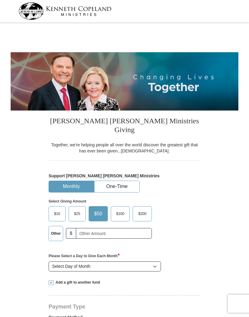
select select "KS"
click at [123, 181] on button "One-Time" at bounding box center [117, 186] width 45 height 11
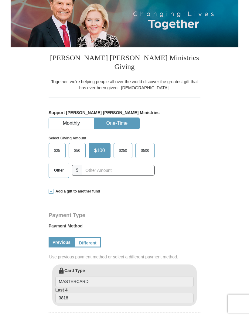
scroll to position [67, 0]
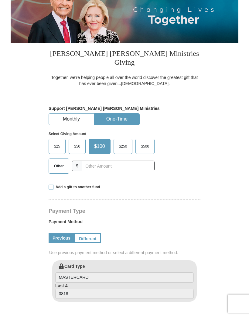
click at [53, 185] on span at bounding box center [51, 187] width 5 height 5
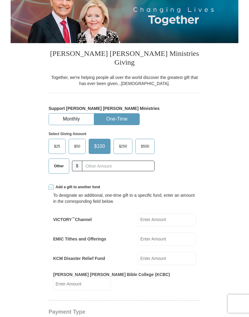
click at [170, 233] on input "EMIC Tithes and Offerings" at bounding box center [167, 239] width 58 height 13
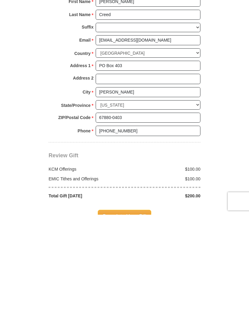
scroll to position [408, 0]
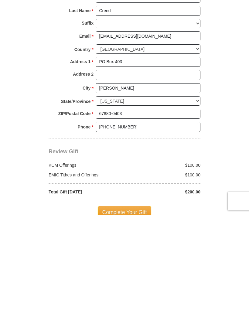
type input "100.00"
click at [122, 309] on span "Complete Your Gift" at bounding box center [125, 315] width 54 height 13
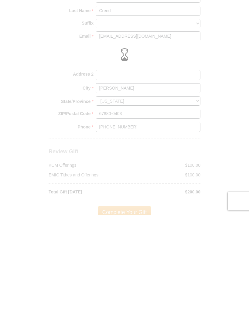
scroll to position [510, 0]
